Goal: Task Accomplishment & Management: Use online tool/utility

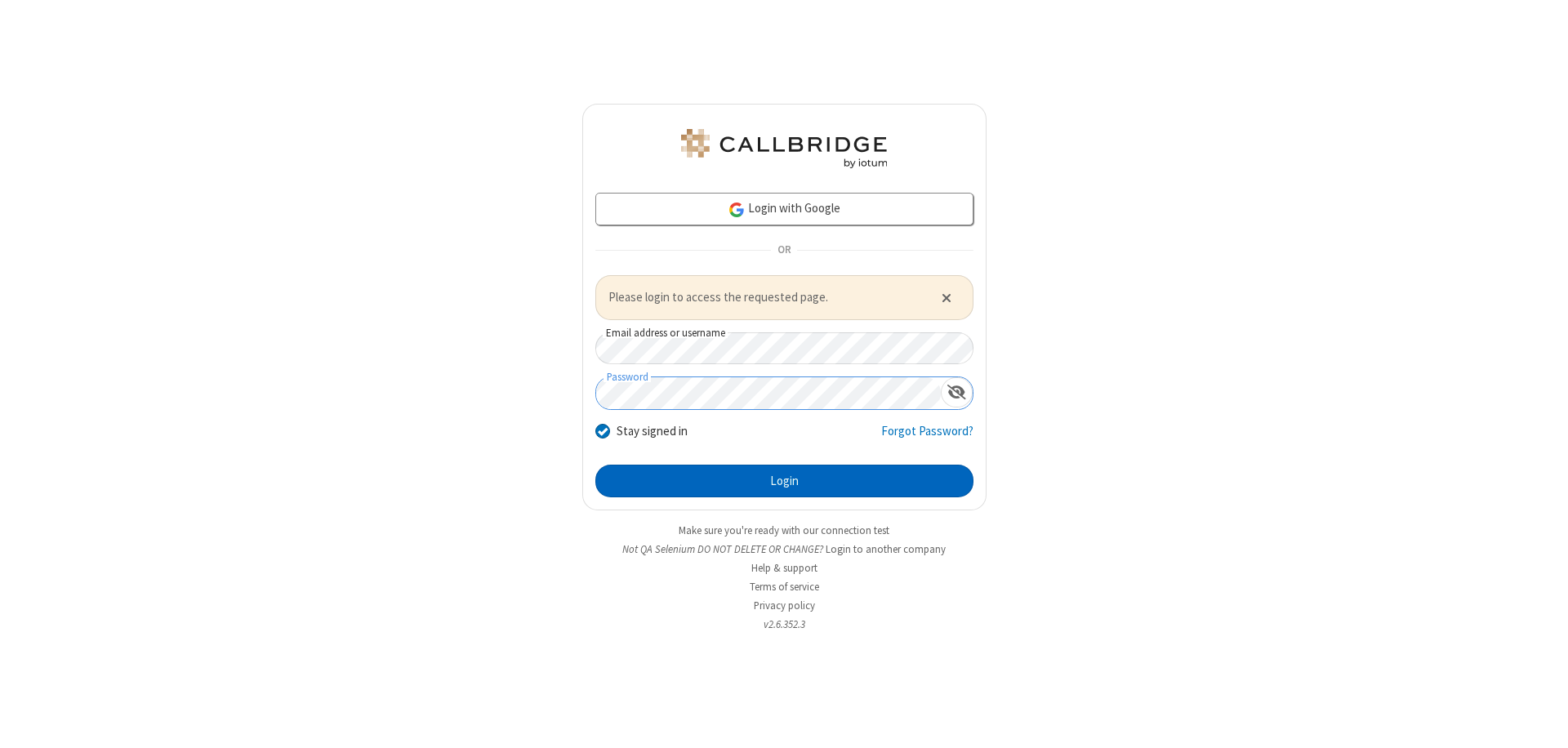
click at [784, 480] on button "Login" at bounding box center [784, 480] width 378 height 33
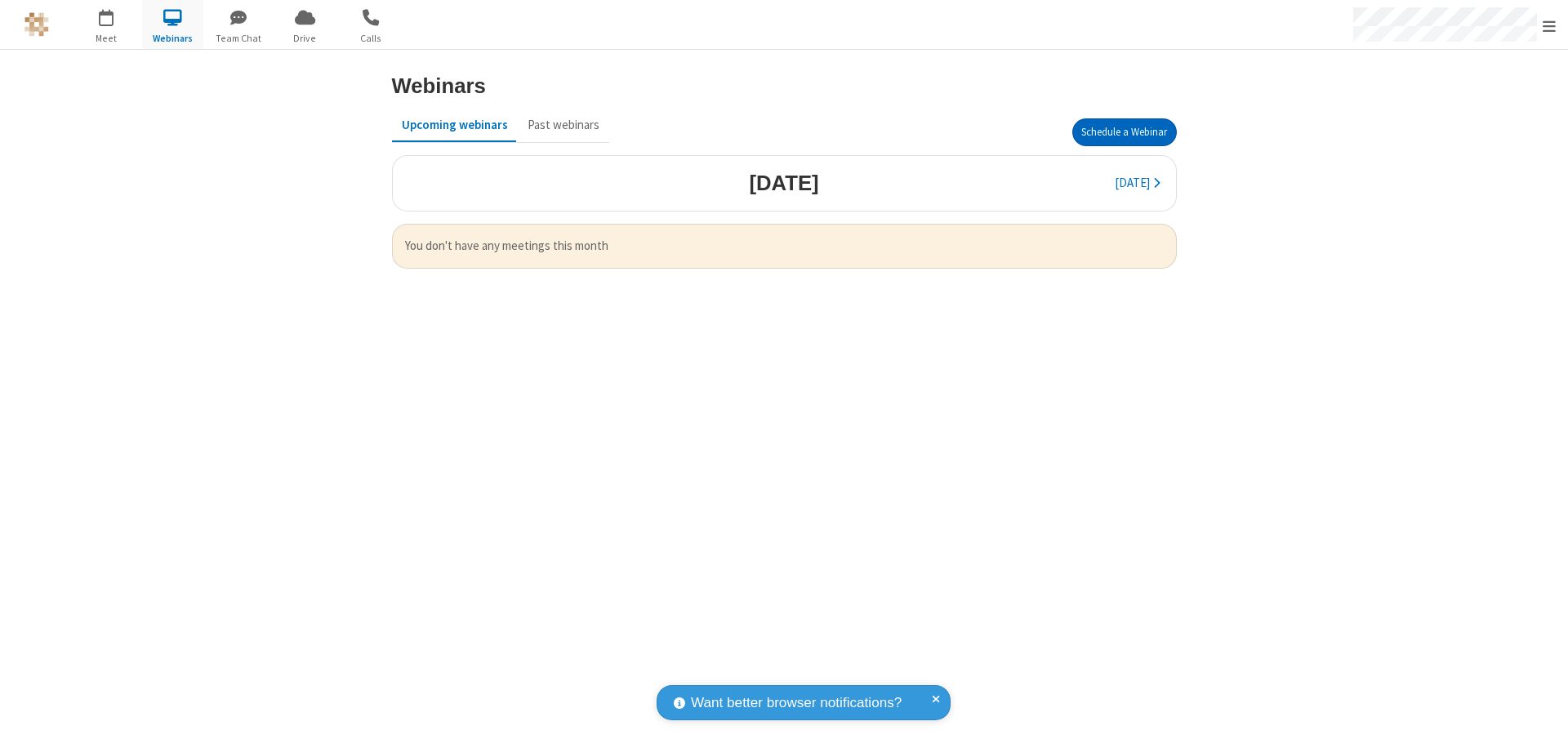
click at [1124, 133] on button "Schedule a Webinar" at bounding box center [1125, 133] width 105 height 28
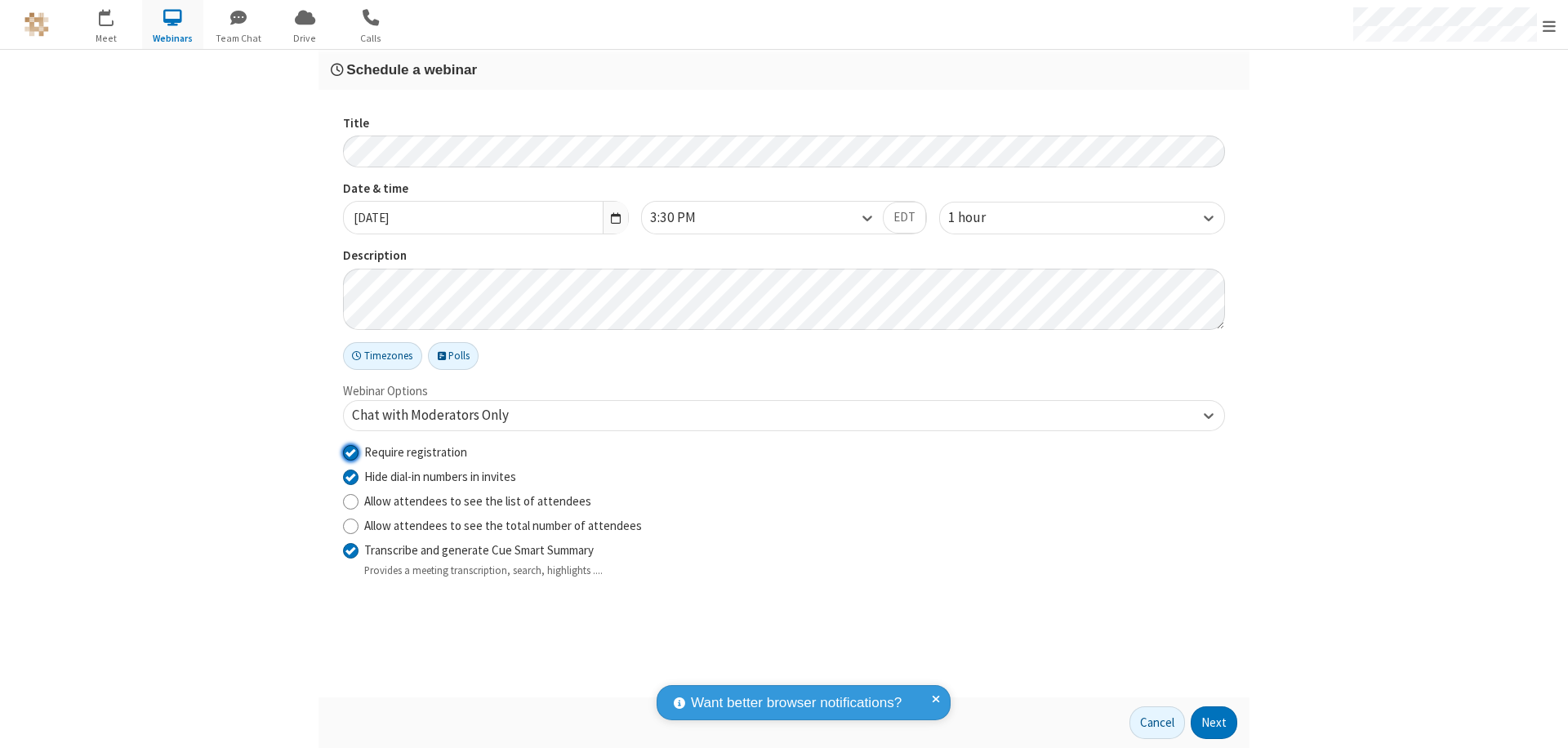
click at [350, 451] on input "Require registration" at bounding box center [351, 451] width 16 height 17
checkbox input "false"
click at [1215, 722] on button "Next" at bounding box center [1214, 722] width 47 height 33
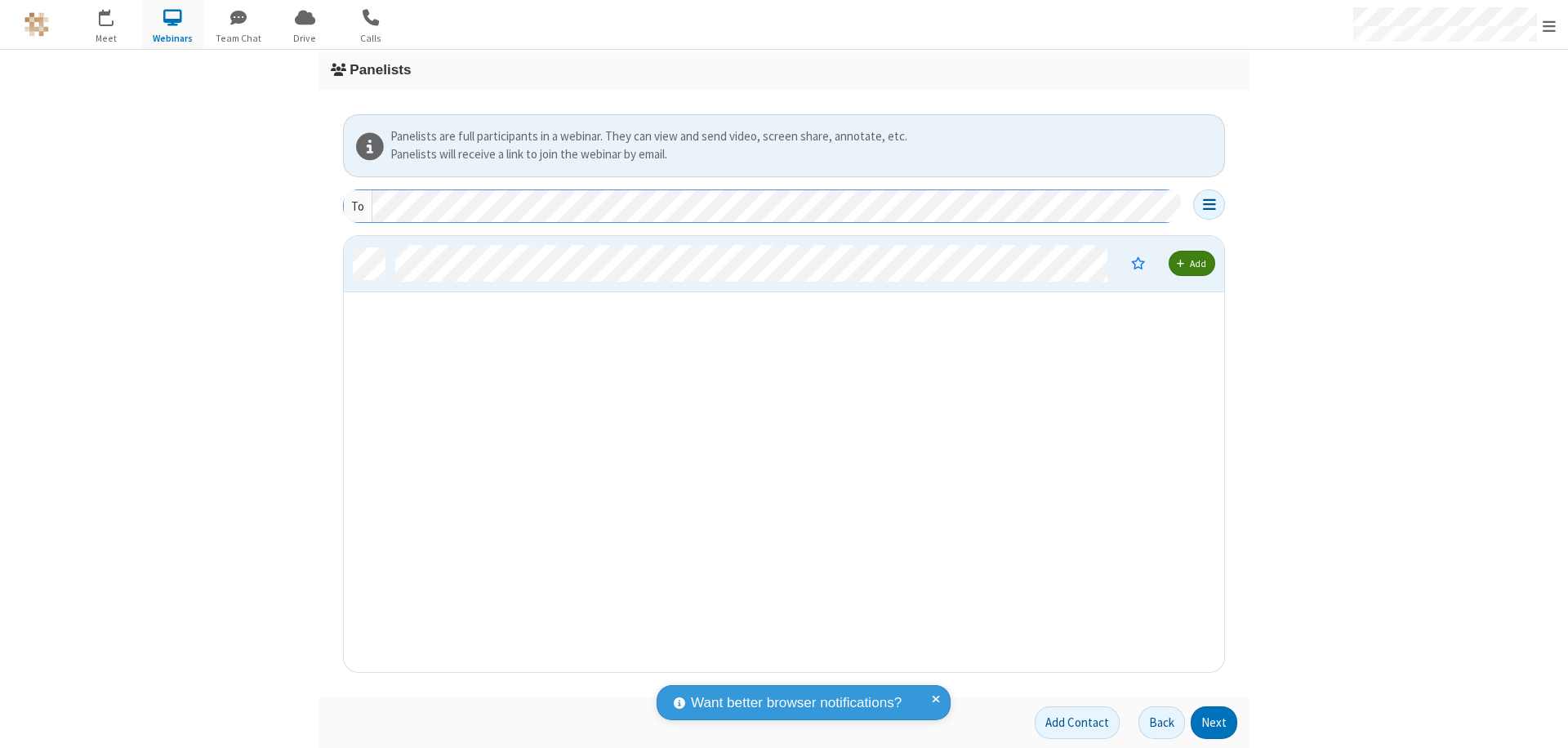
scroll to position [423, 868]
click at [1215, 722] on button "Next" at bounding box center [1214, 722] width 47 height 33
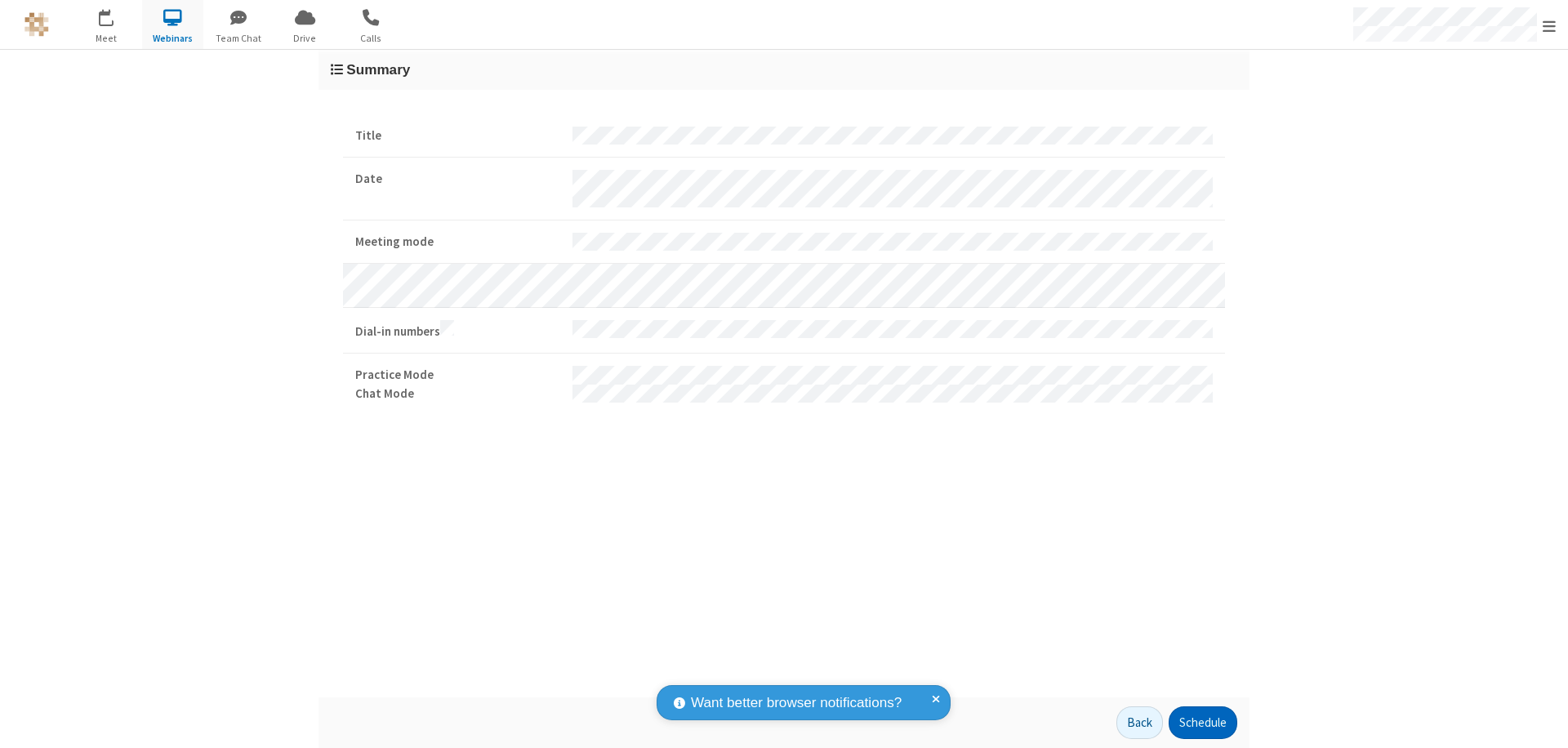
click at [1203, 722] on button "Schedule" at bounding box center [1203, 722] width 68 height 33
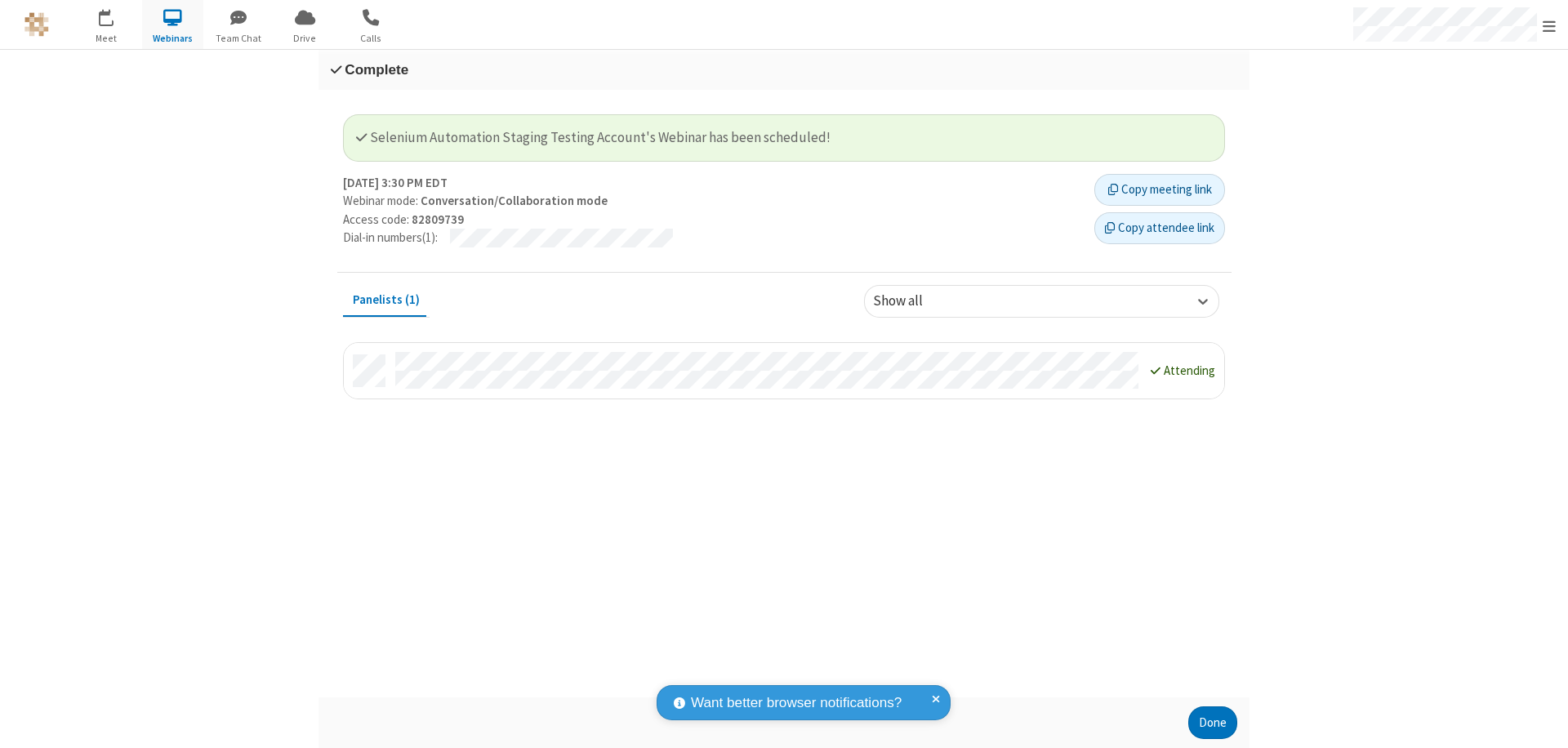
click at [1213, 722] on button "Done" at bounding box center [1213, 722] width 49 height 33
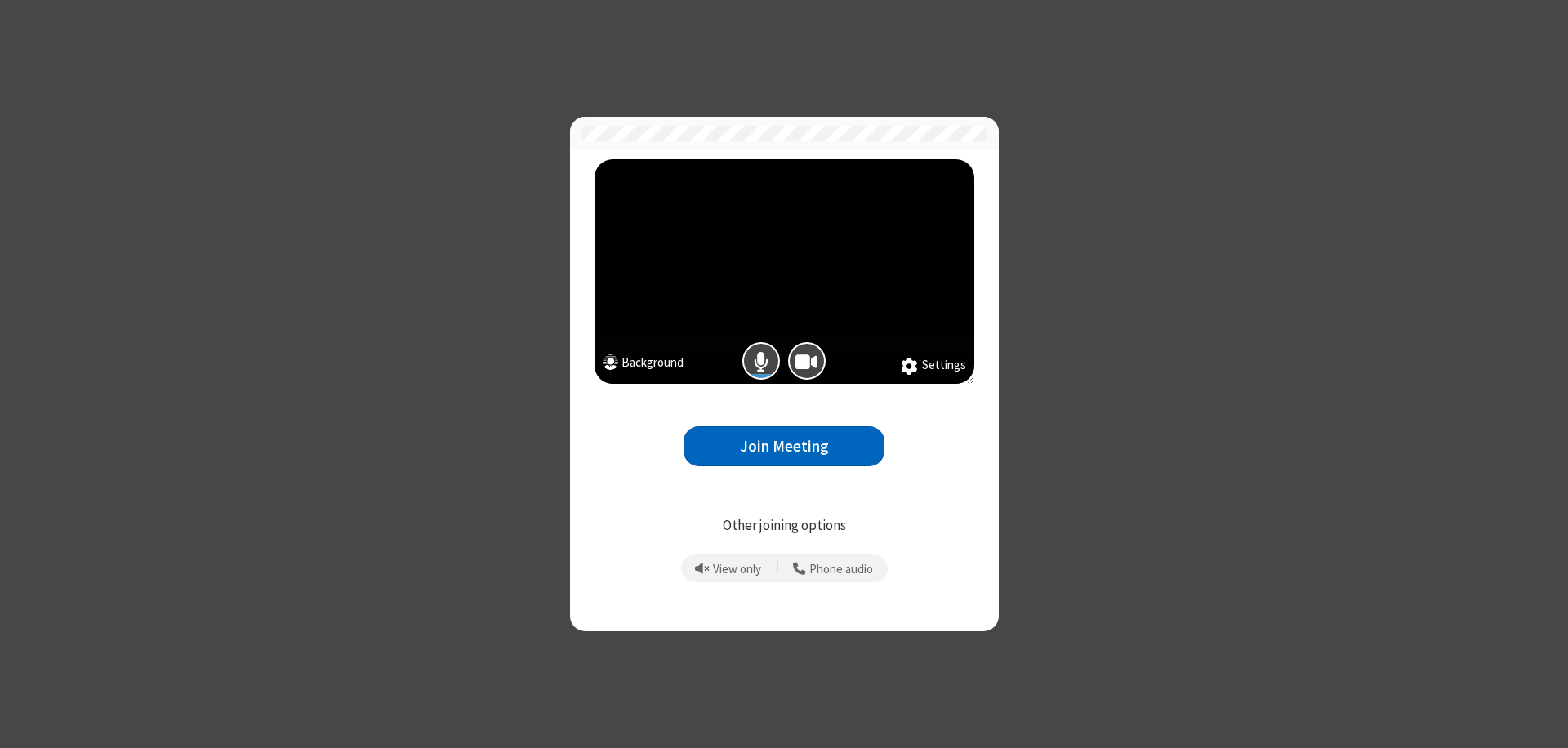
click at [784, 445] on button "Join Meeting" at bounding box center [784, 446] width 201 height 40
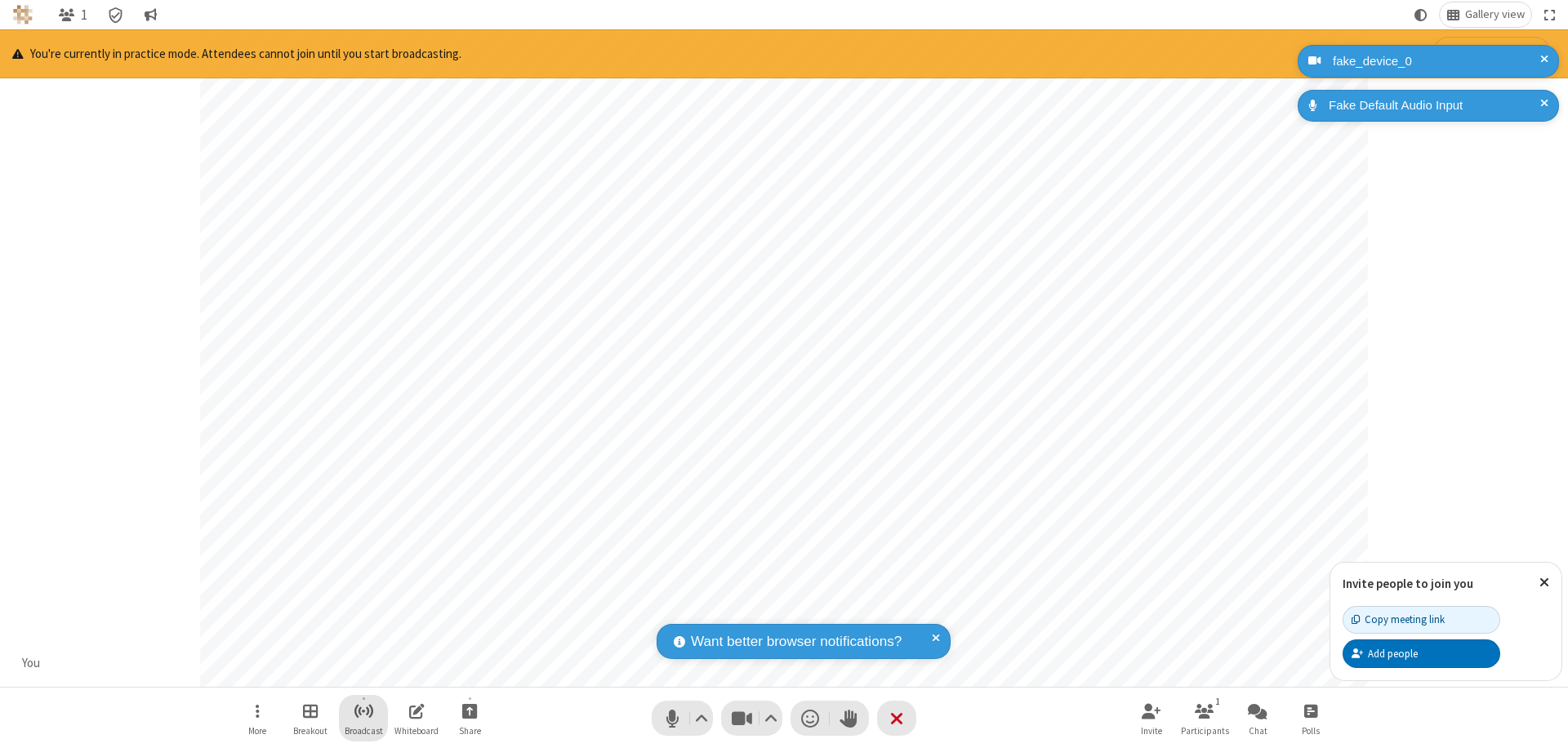
click at [362, 710] on span "Start broadcast" at bounding box center [363, 710] width 21 height 21
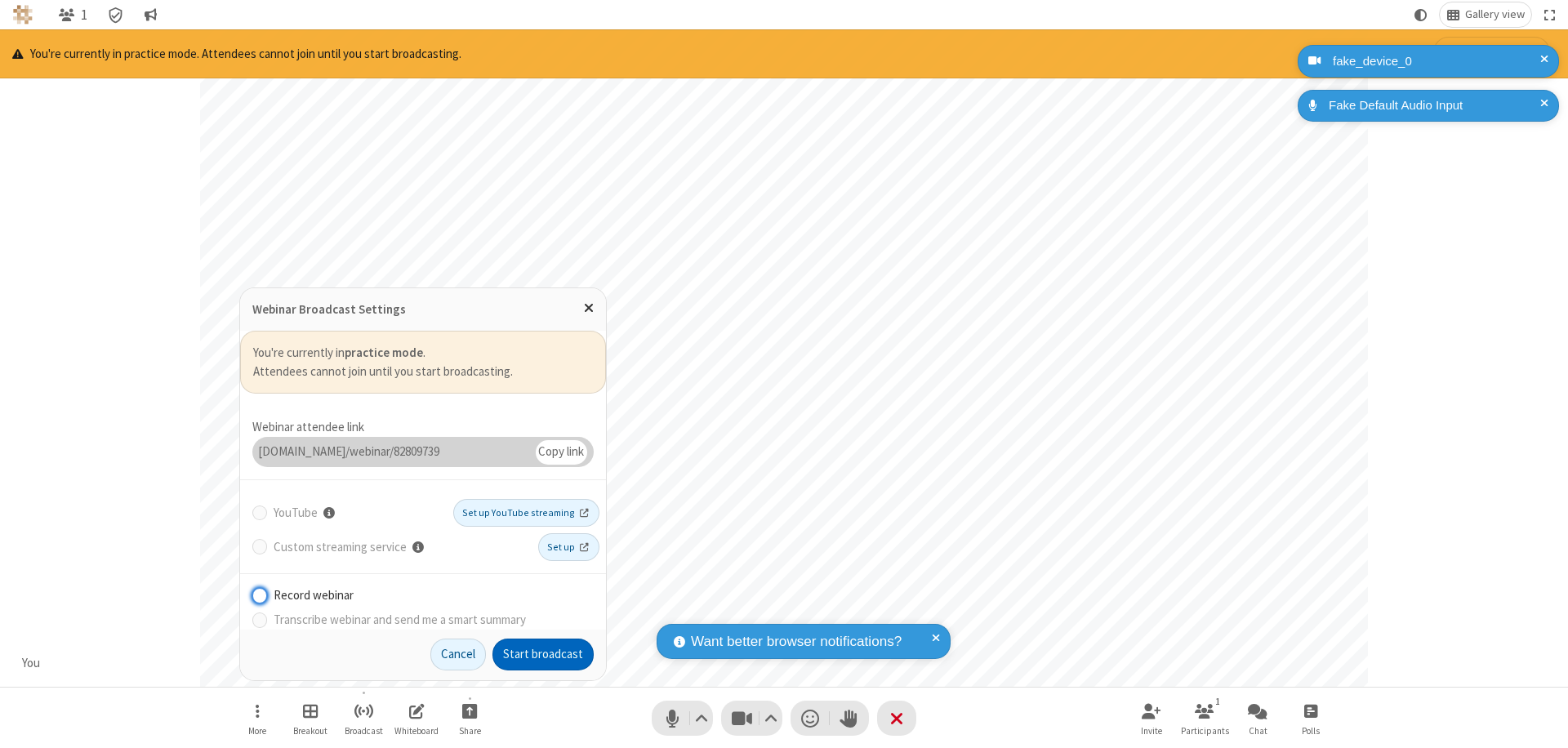
click at [543, 654] on button "Start broadcast" at bounding box center [543, 654] width 101 height 33
